Goal: Information Seeking & Learning: Learn about a topic

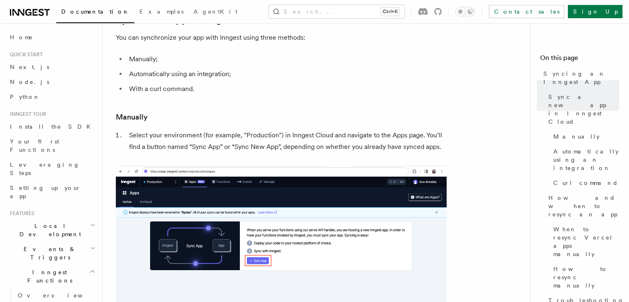
scroll to position [111, 0]
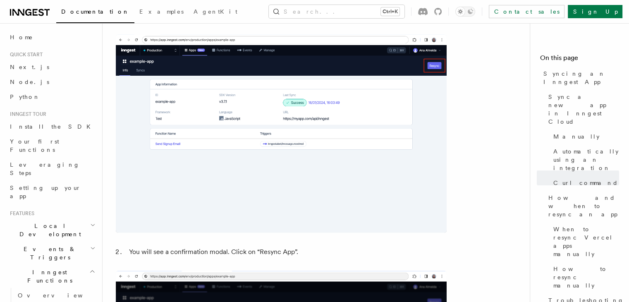
scroll to position [1776, 0]
